Goal: Information Seeking & Learning: Find specific fact

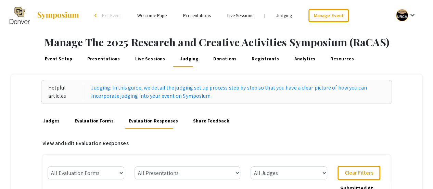
click at [192, 12] on li "Presentations" at bounding box center [197, 15] width 44 height 8
click at [190, 15] on link "Presentations" at bounding box center [196, 15] width 27 height 6
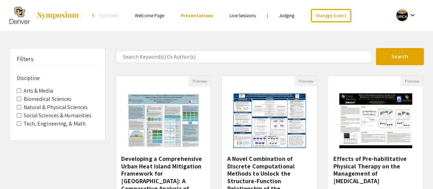
click at [46, 99] on label "Biomedical Sciences" at bounding box center [48, 99] width 48 height 8
click at [21, 99] on Sciences "Biomedical Sciences" at bounding box center [19, 99] width 4 height 4
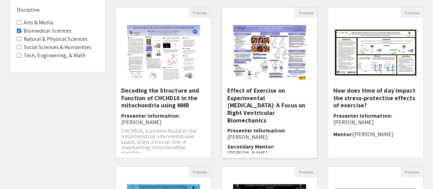
click at [262, 103] on h5 "Effect of Exercise on Experimental [MEDICAL_DATA]: A Focus on Right Ventricular…" at bounding box center [269, 105] width 85 height 37
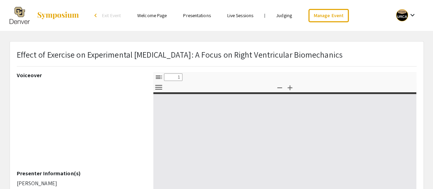
select select "custom"
type input "0"
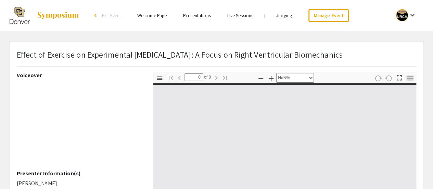
select select "auto"
type input "1"
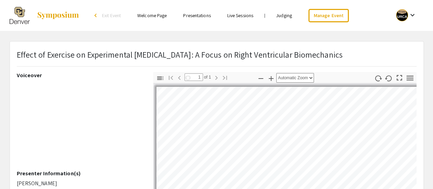
select select "auto"
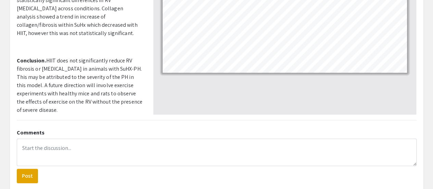
scroll to position [203, 0]
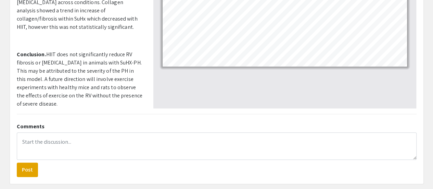
drag, startPoint x: 81, startPoint y: 101, endPoint x: 17, endPoint y: 96, distance: 63.6
click at [17, 123] on p "[PERSON_NAME]" at bounding box center [80, 127] width 126 height 8
copy p "[PERSON_NAME]"
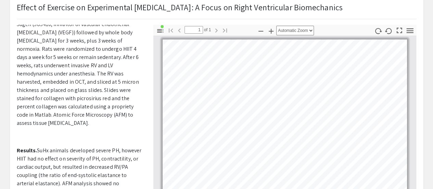
scroll to position [279, 0]
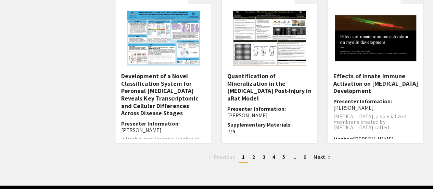
scroll to position [242, 0]
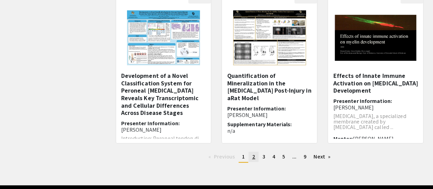
click at [252, 158] on span "2" at bounding box center [253, 156] width 3 height 7
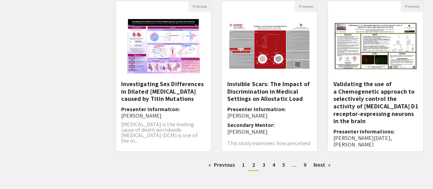
scroll to position [233, 0]
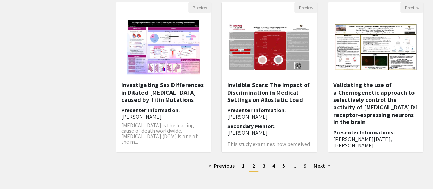
click at [267, 166] on link "page 3" at bounding box center [264, 166] width 10 height 10
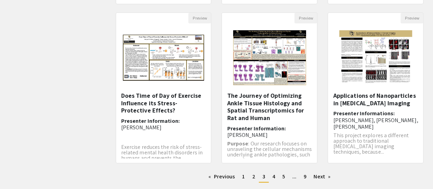
scroll to position [222, 0]
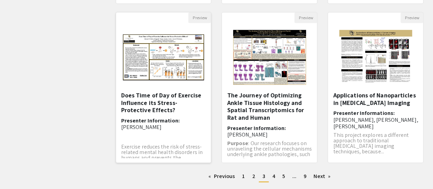
click at [167, 98] on h5 "Does Time of Day of Exercise Influence its Stress-Protective Effects?" at bounding box center [163, 102] width 85 height 22
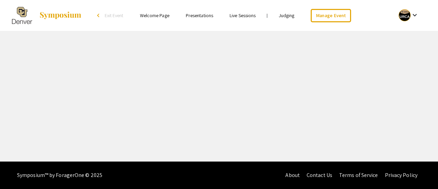
select select "custom"
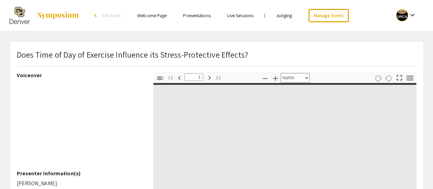
type input "0"
select select "custom"
type input "1"
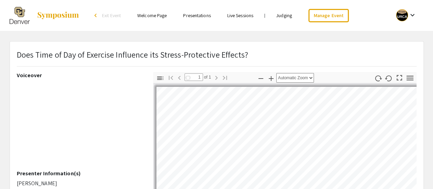
select select "auto"
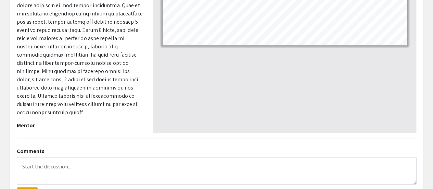
scroll to position [178, 0]
drag, startPoint x: 75, startPoint y: 123, endPoint x: 17, endPoint y: 121, distance: 58.3
click at [17, 132] on p "[PERSON_NAME]" at bounding box center [80, 136] width 126 height 8
copy p "[PERSON_NAME]"
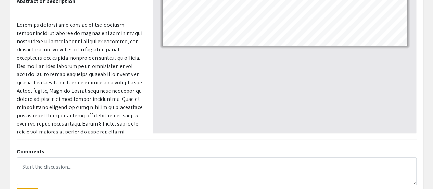
scroll to position [11, 0]
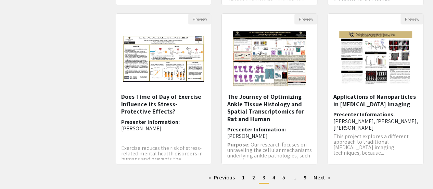
scroll to position [222, 0]
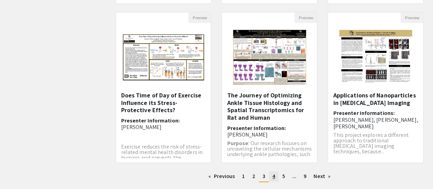
click at [273, 176] on span "4" at bounding box center [274, 175] width 3 height 7
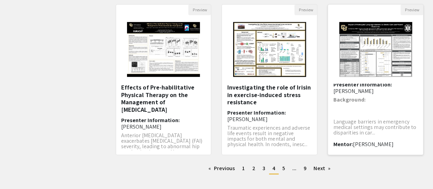
scroll to position [28, 0]
click at [357, 90] on h6 "Presenter Information: [PERSON_NAME]" at bounding box center [375, 87] width 85 height 13
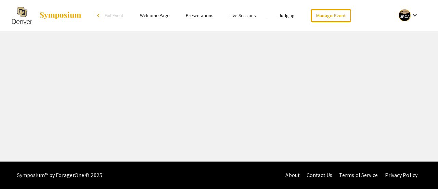
select select "custom"
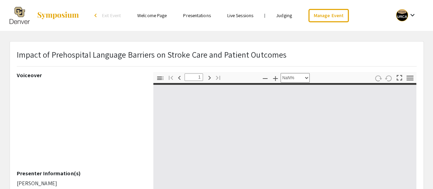
type input "0"
select select "custom"
type input "1"
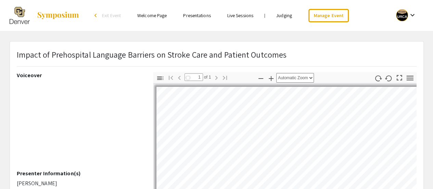
select select "auto"
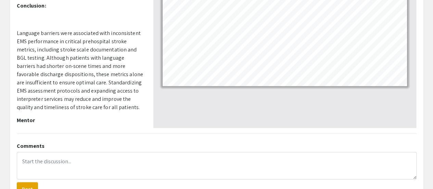
scroll to position [184, 0]
drag, startPoint x: 51, startPoint y: 119, endPoint x: 16, endPoint y: 122, distance: 34.7
click at [17, 126] on p "[PERSON_NAME]" at bounding box center [80, 130] width 126 height 8
copy p "[PERSON_NAME]"
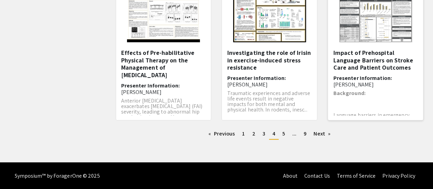
scroll to position [28, 0]
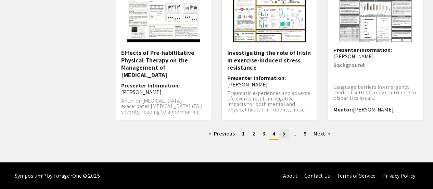
click at [280, 135] on link "page 5" at bounding box center [284, 133] width 10 height 10
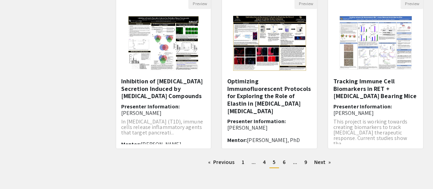
scroll to position [235, 0]
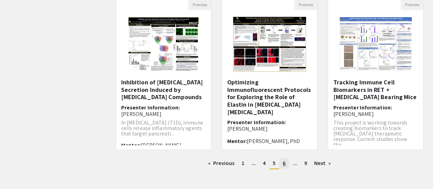
click at [284, 165] on span "6" at bounding box center [284, 162] width 3 height 7
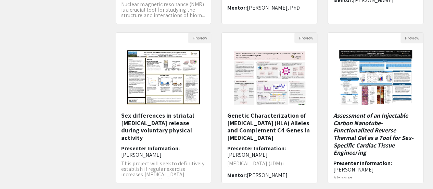
scroll to position [202, 0]
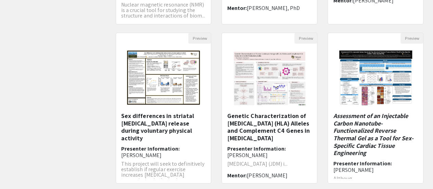
click at [218, 135] on div "Preview Genetic Characterization of [MEDICAL_DATA] (HLA) Alleles and Complement…" at bounding box center [269, 112] width 106 height 159
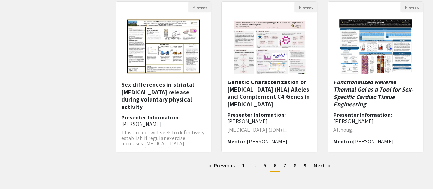
scroll to position [234, 0]
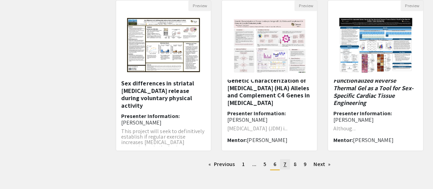
click at [280, 164] on link "page 7" at bounding box center [285, 164] width 10 height 10
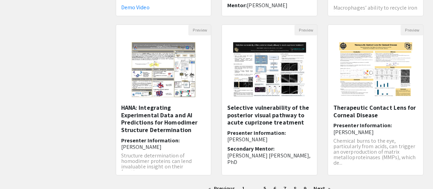
scroll to position [210, 0]
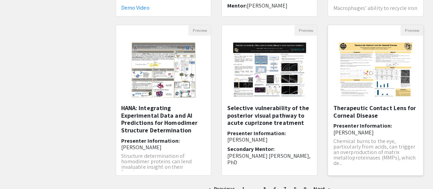
click at [357, 109] on h5 "Therapeutic Contact Lens for Corneal Disease" at bounding box center [375, 111] width 85 height 15
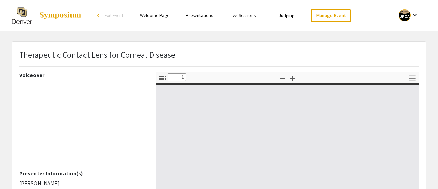
select select "custom"
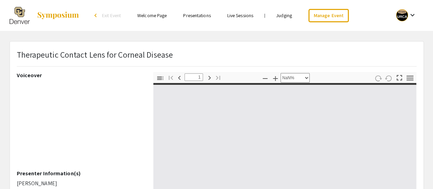
type input "0"
select select "custom"
type input "1"
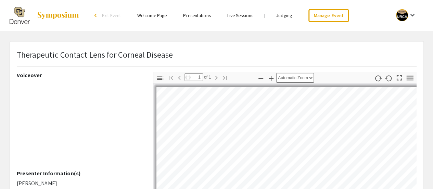
select select "auto"
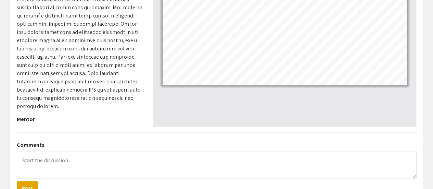
scroll to position [185, 0]
drag, startPoint x: 45, startPoint y: 116, endPoint x: 15, endPoint y: 123, distance: 30.2
click at [15, 123] on div "Voiceover Presenter Information(s) [PERSON_NAME] Abstract or Description [PERSO…" at bounding box center [80, 7] width 137 height 240
copy p "[PERSON_NAME]"
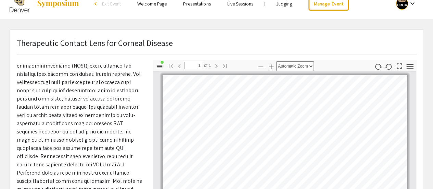
scroll to position [0, 0]
